Goal: Task Accomplishment & Management: Manage account settings

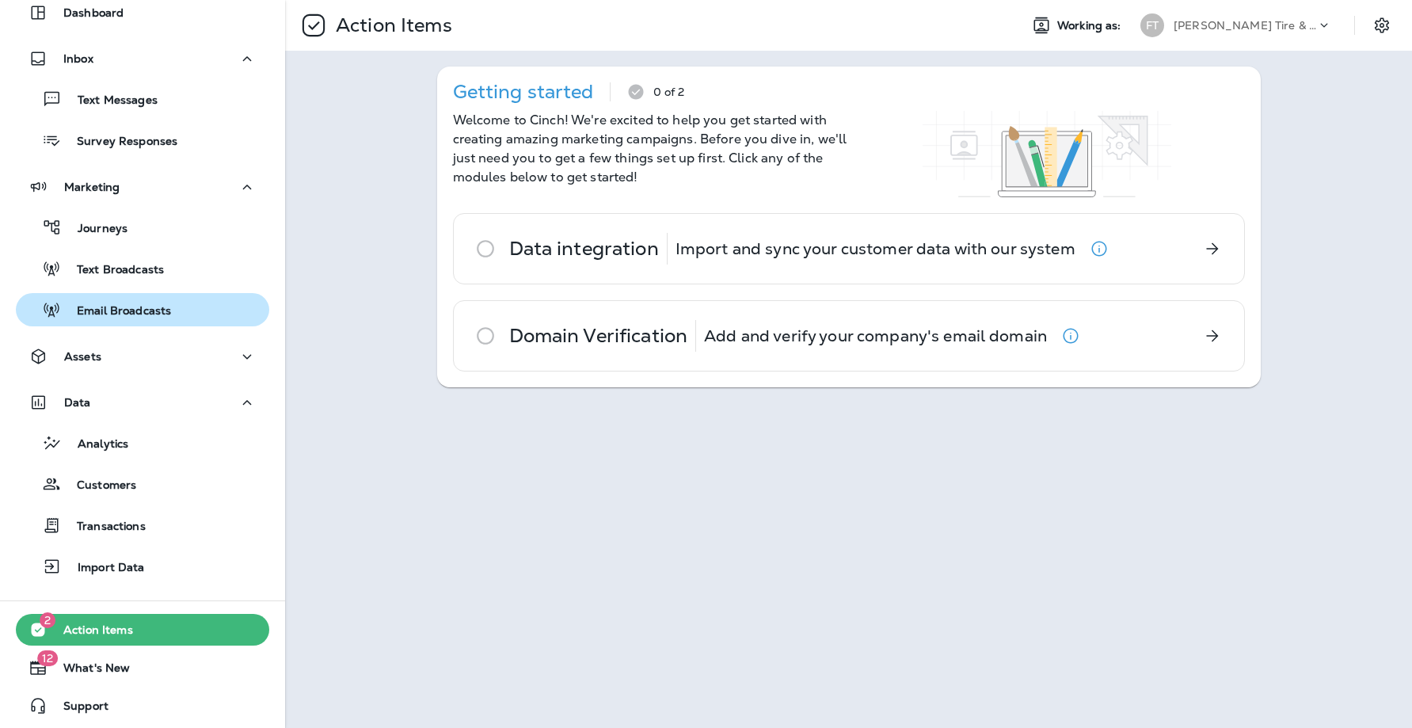
scroll to position [69, 0]
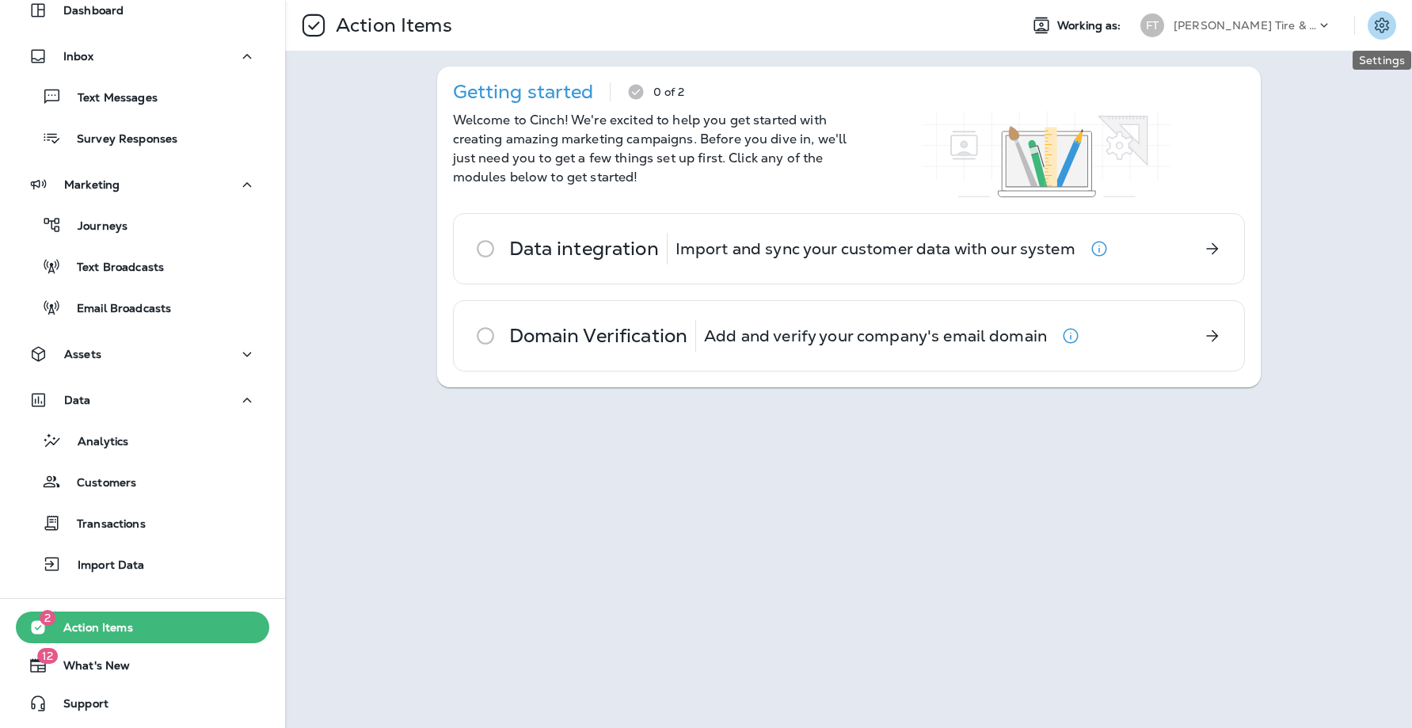
click at [1380, 28] on icon "Settings" at bounding box center [1382, 25] width 19 height 19
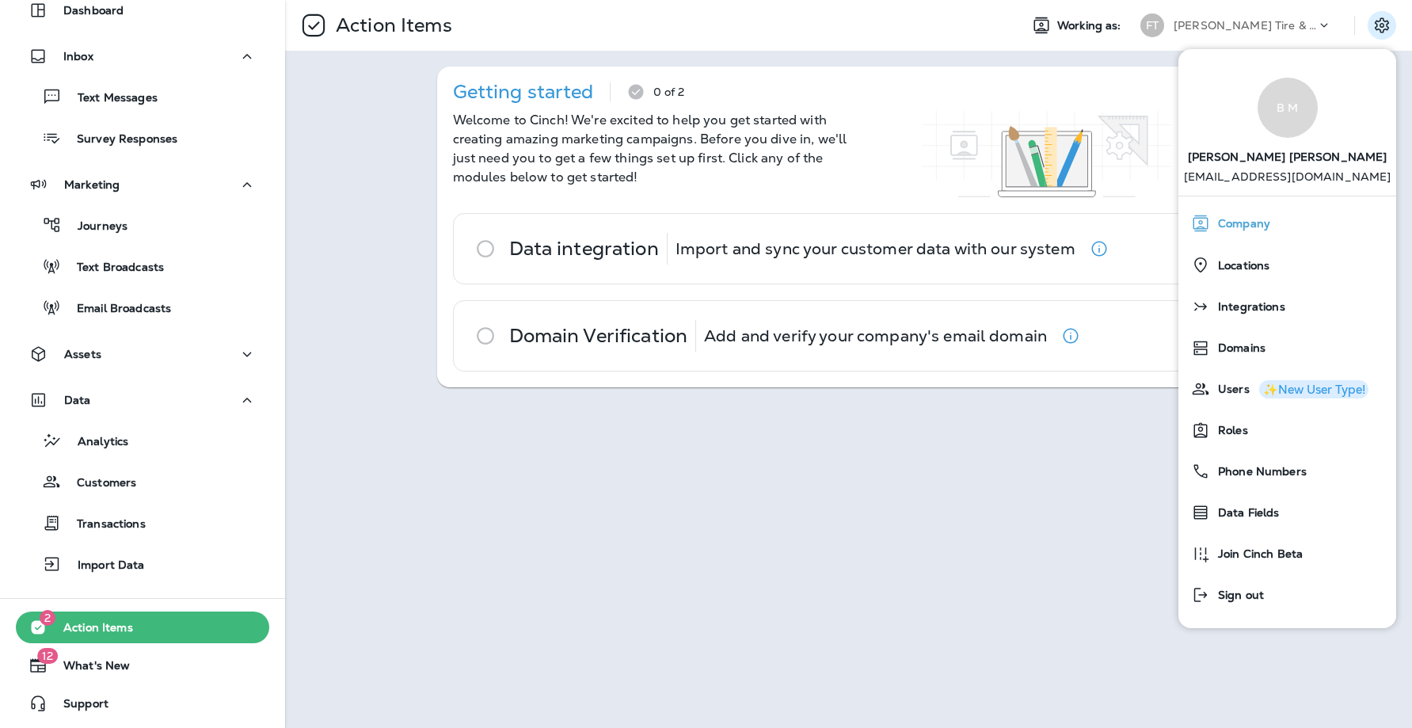
click at [1272, 222] on div "Company" at bounding box center [1287, 224] width 205 height 32
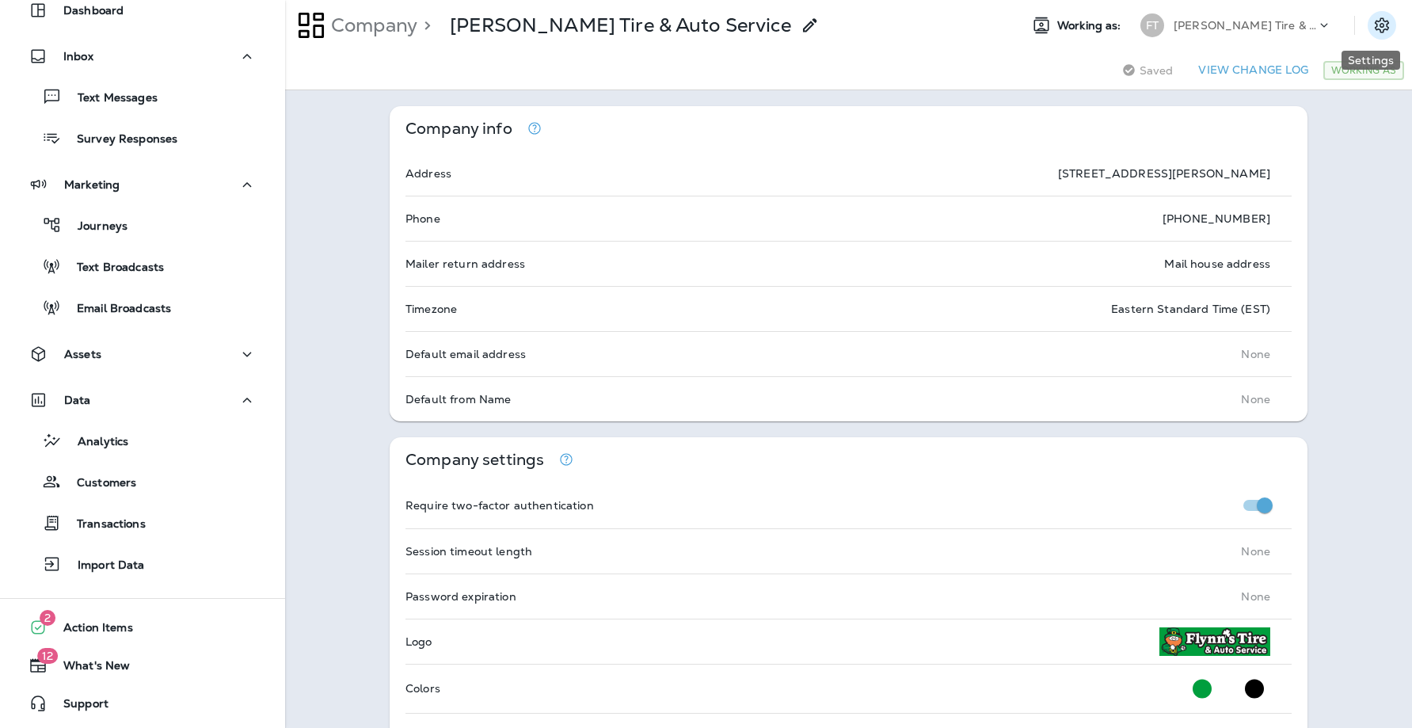
click at [1375, 25] on icon "Settings" at bounding box center [1382, 24] width 14 height 15
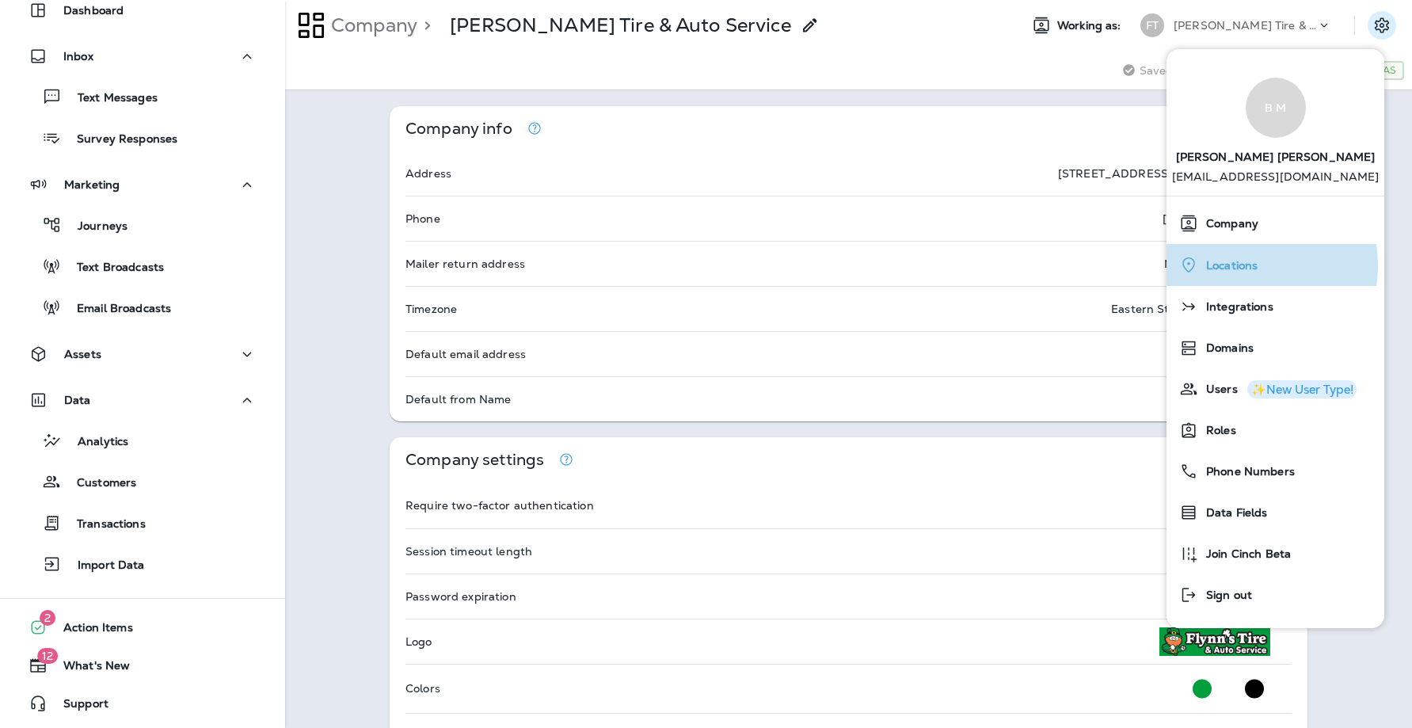
click at [1232, 265] on span "Locations" at bounding box center [1227, 265] width 59 height 13
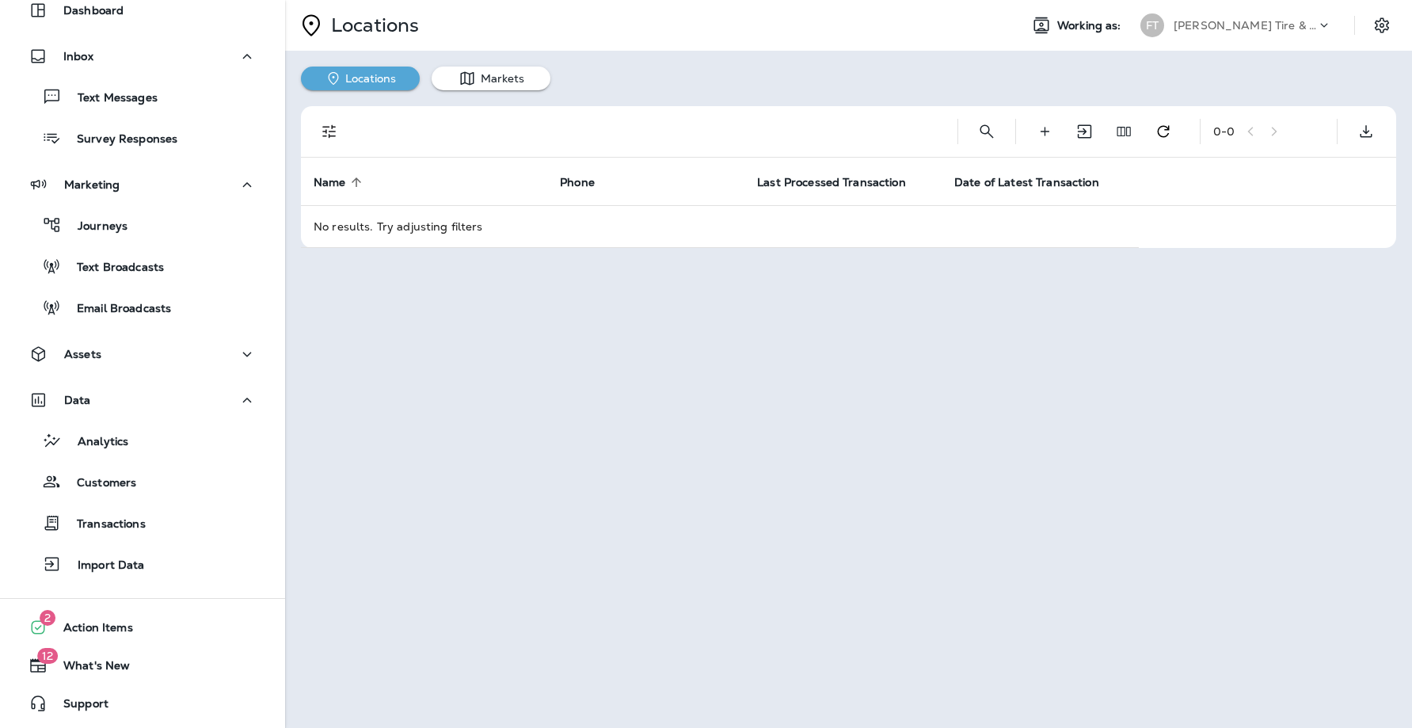
click at [353, 80] on button "Locations" at bounding box center [360, 79] width 119 height 24
click at [1049, 131] on icon "Create Location" at bounding box center [1045, 132] width 17 height 16
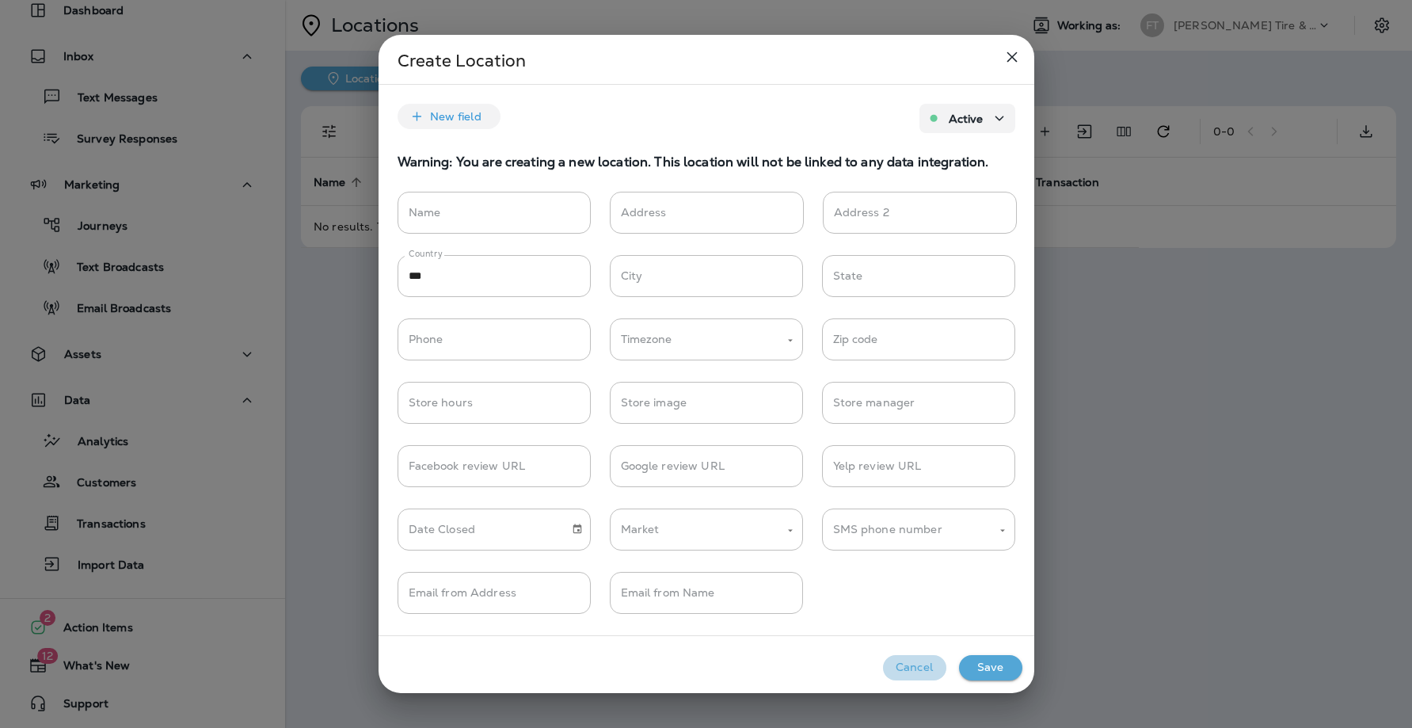
click at [913, 661] on button "Cancel" at bounding box center [914, 667] width 63 height 25
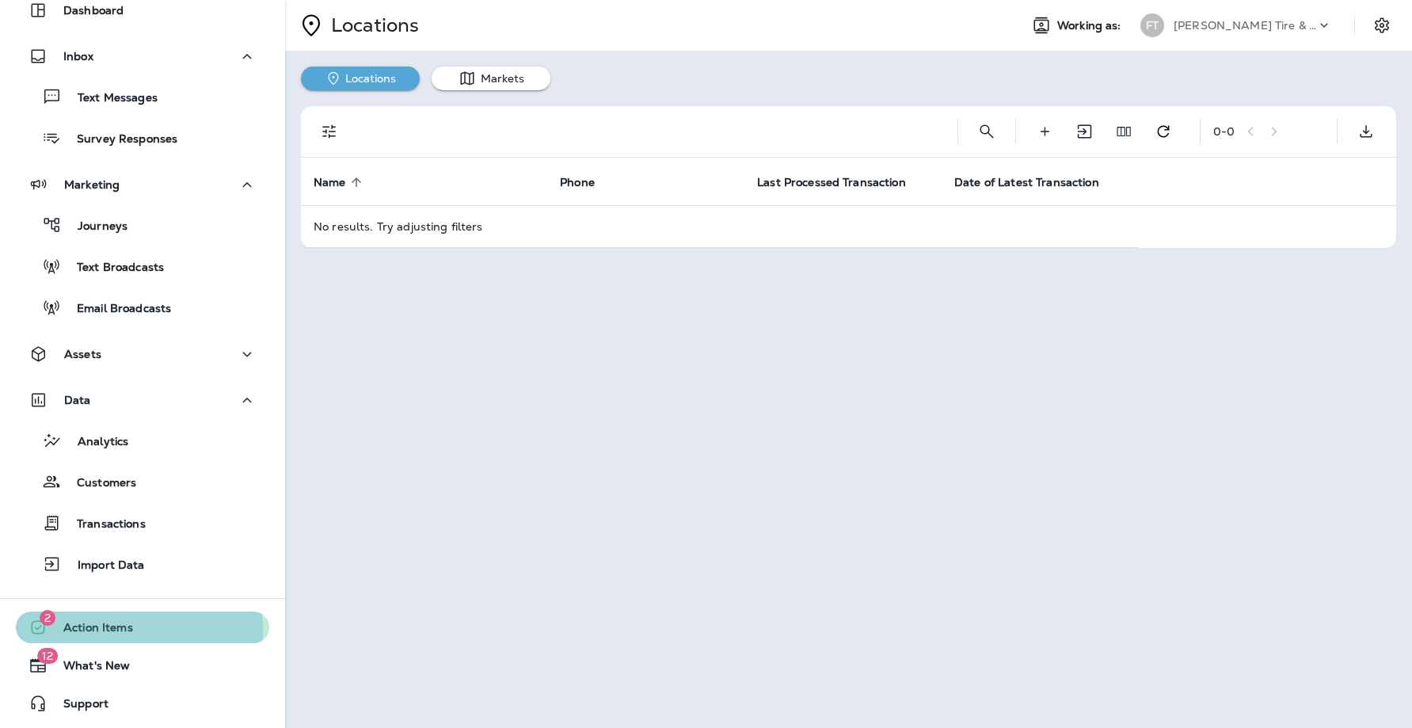
click at [99, 630] on span "Action Items" at bounding box center [91, 630] width 86 height 19
